Goal: Task Accomplishment & Management: Manage account settings

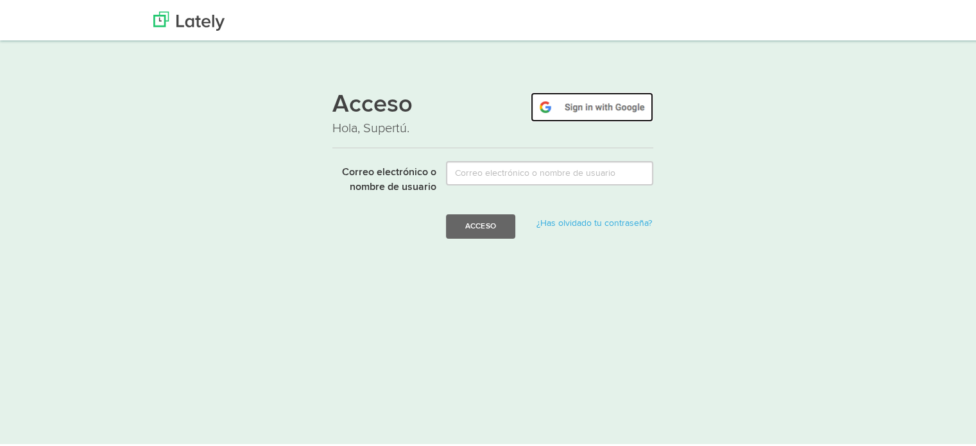
click at [601, 102] on img at bounding box center [592, 105] width 123 height 30
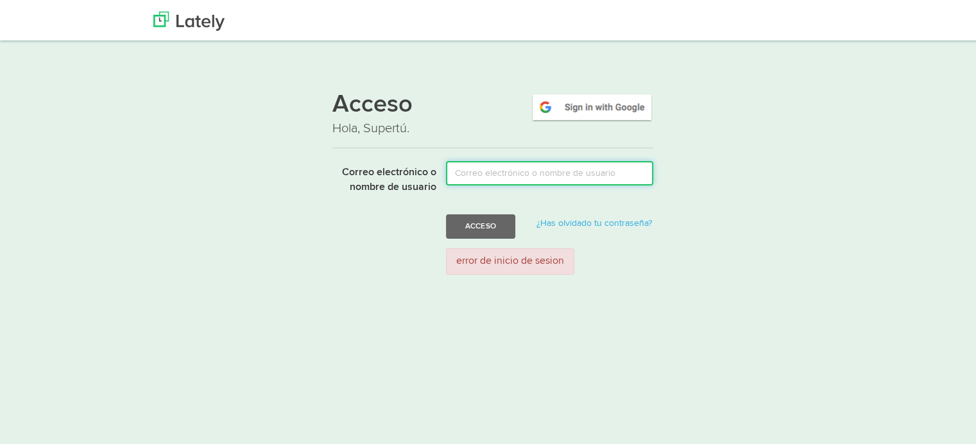
click at [473, 168] on input "Correo electrónico o nombre de usuario" at bounding box center [549, 171] width 207 height 24
type input "[EMAIL_ADDRESS][DOMAIN_NAME]"
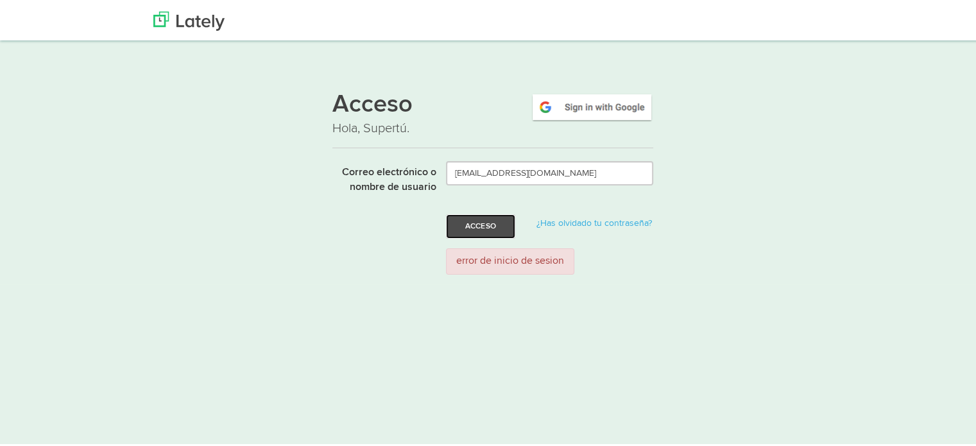
click at [490, 223] on font "Acceso" at bounding box center [480, 224] width 31 height 8
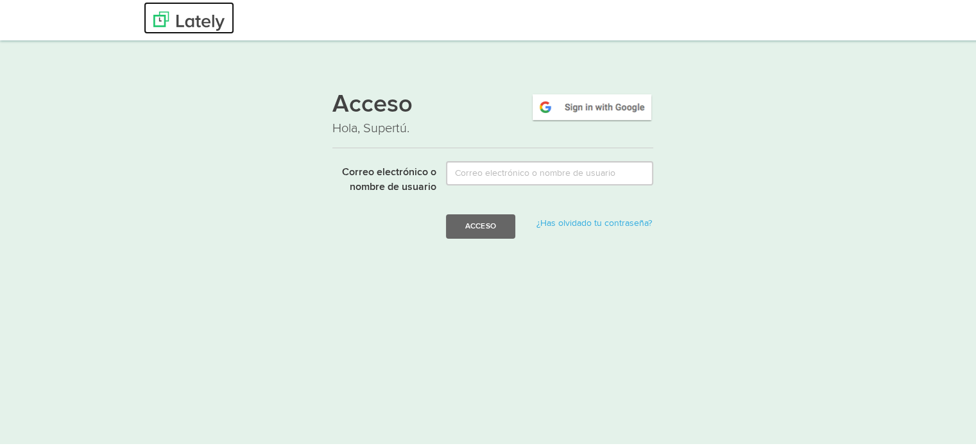
click at [176, 15] on img at bounding box center [188, 19] width 71 height 19
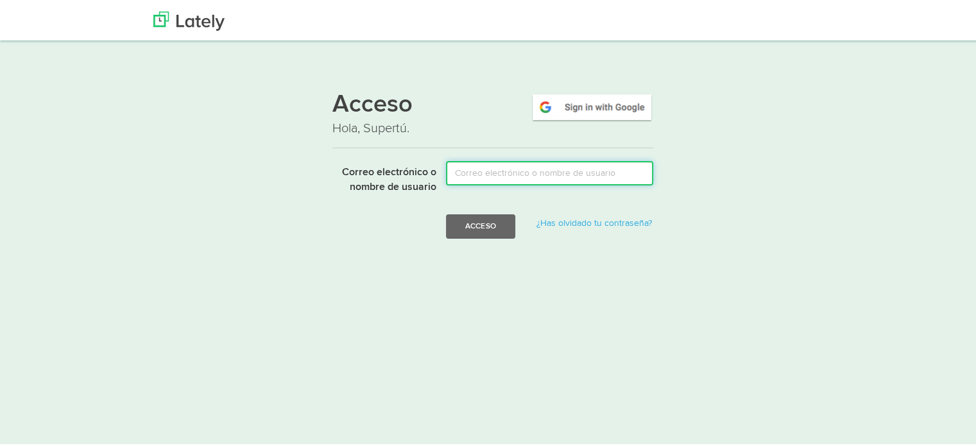
click at [486, 173] on input "Correo electrónico o nombre de usuario" at bounding box center [549, 171] width 207 height 24
type input "[EMAIL_ADDRESS][DOMAIN_NAME]"
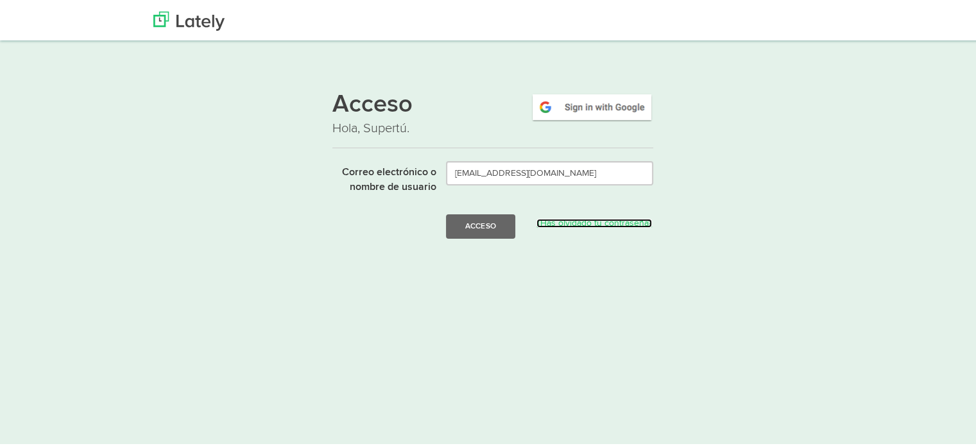
click at [584, 221] on font "¿Has olvidado tu contraseña?" at bounding box center [595, 221] width 116 height 9
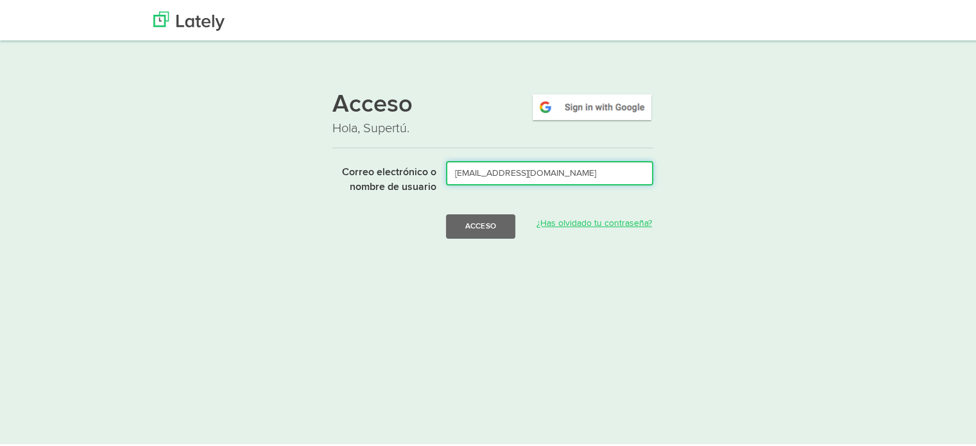
click at [537, 170] on input "[EMAIL_ADDRESS][DOMAIN_NAME]" at bounding box center [549, 171] width 207 height 24
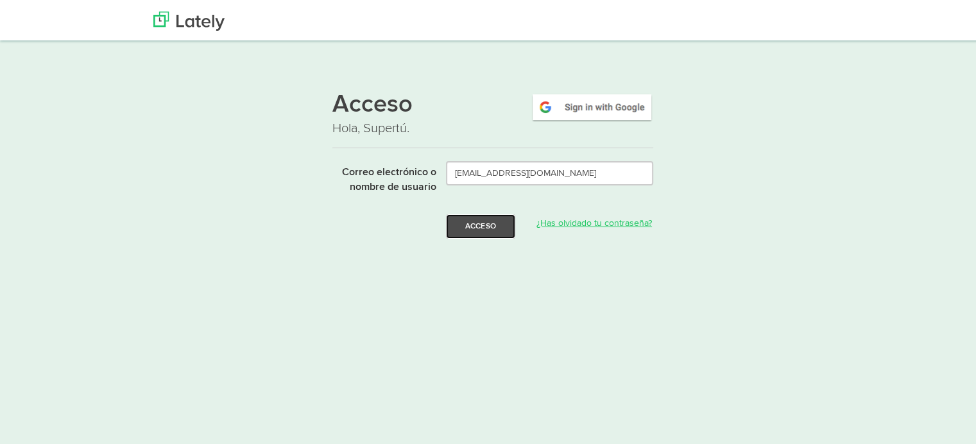
click at [490, 224] on font "Acceso" at bounding box center [480, 224] width 31 height 8
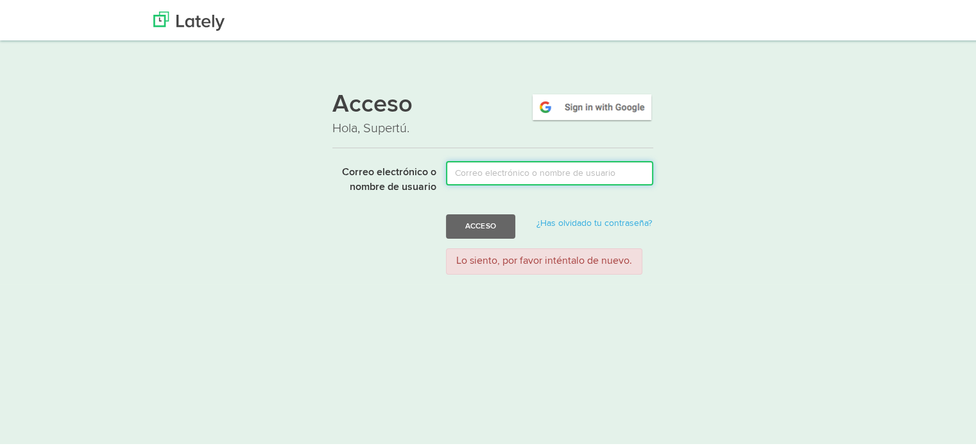
click at [475, 171] on input "Correo electrónico o nombre de usuario" at bounding box center [549, 171] width 207 height 24
type input "jordianks@gmail.com"
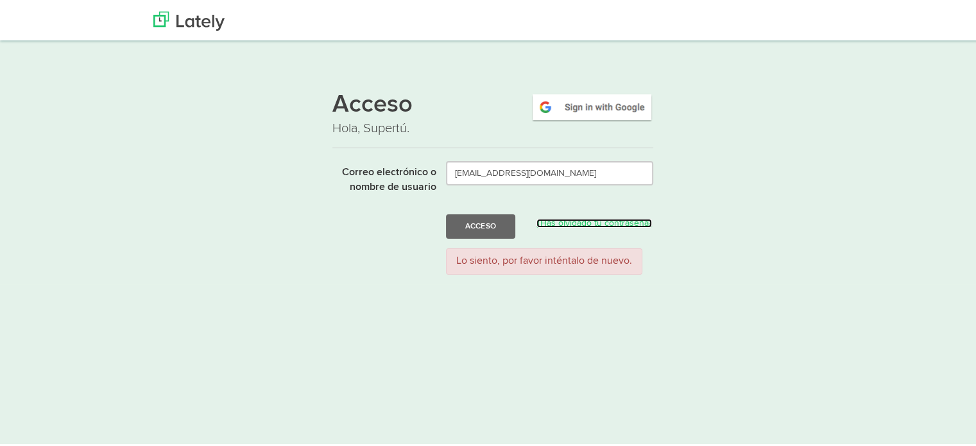
click at [563, 220] on font "¿Has olvidado tu contraseña?" at bounding box center [595, 221] width 116 height 9
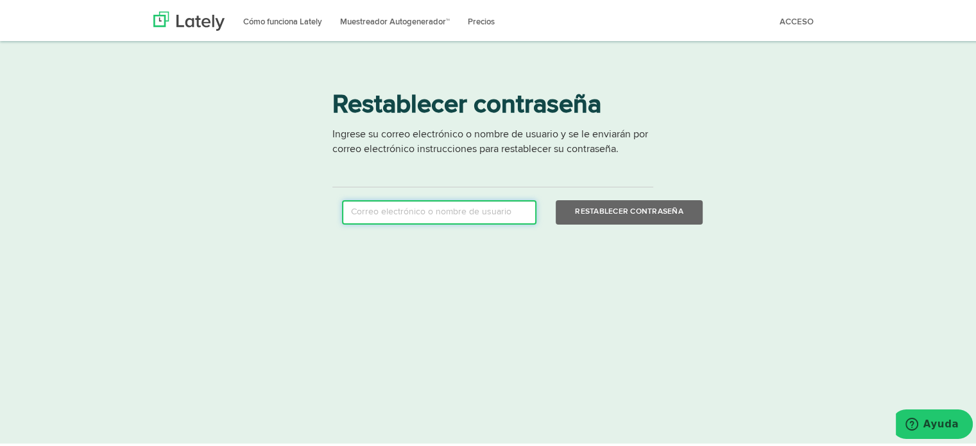
click at [399, 211] on input "email" at bounding box center [439, 210] width 194 height 24
type input "[EMAIL_ADDRESS][DOMAIN_NAME]"
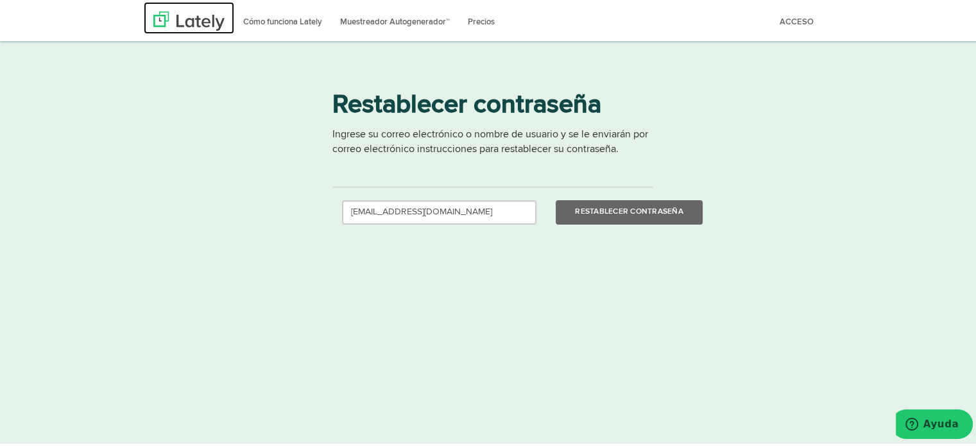
click at [189, 18] on img at bounding box center [188, 19] width 71 height 19
